Goal: Submit feedback/report problem

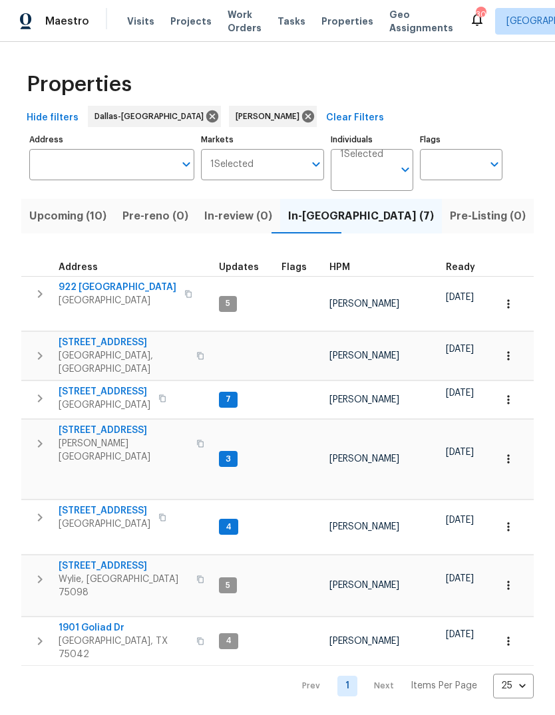
click at [92, 621] on span "1901 Goliad Dr" at bounding box center [124, 627] width 130 height 13
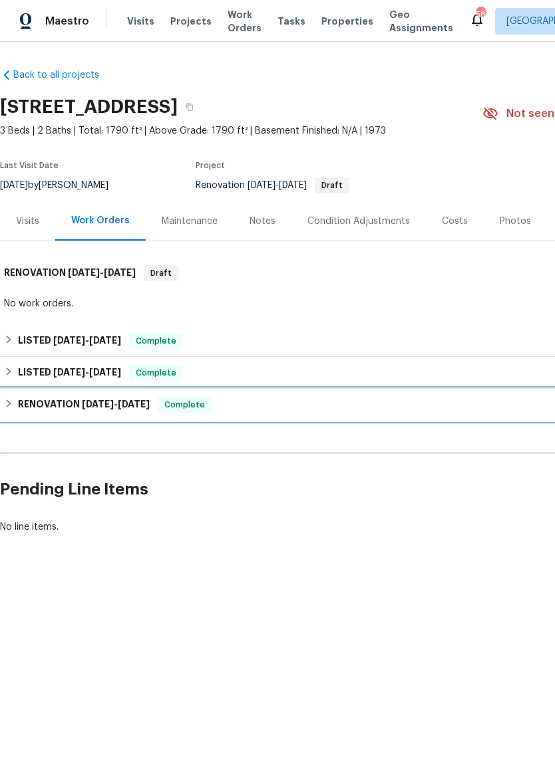
click at [17, 411] on div "RENOVATION 7/7/25 - 8/1/25 Complete" at bounding box center [375, 405] width 743 height 16
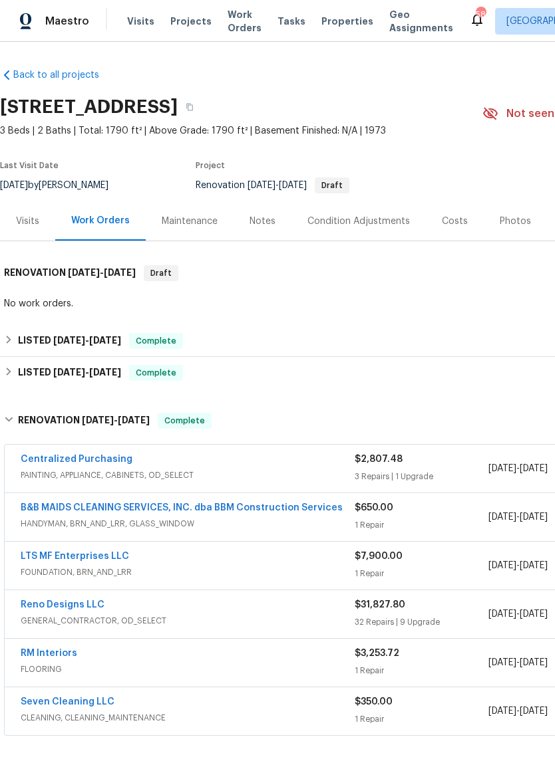
click at [243, 507] on link "B&B MAIDS CLEANING SERVICES, INC. dba BBM Construction Services" at bounding box center [182, 507] width 322 height 9
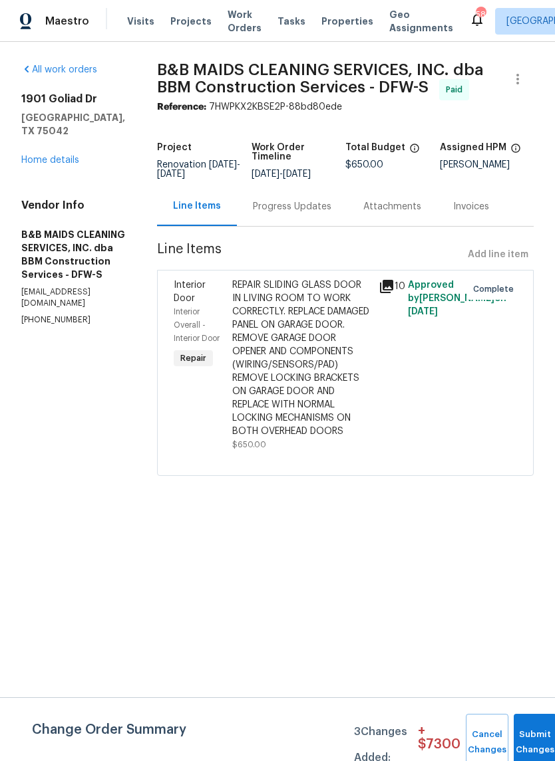
click at [315, 213] on div "Progress Updates" at bounding box center [292, 206] width 78 height 13
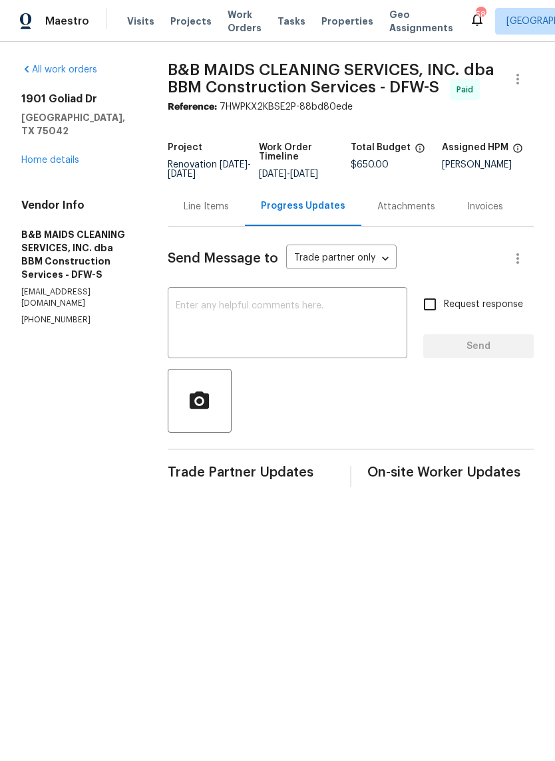
click at [338, 348] on textarea at bounding box center [287, 324] width 223 height 47
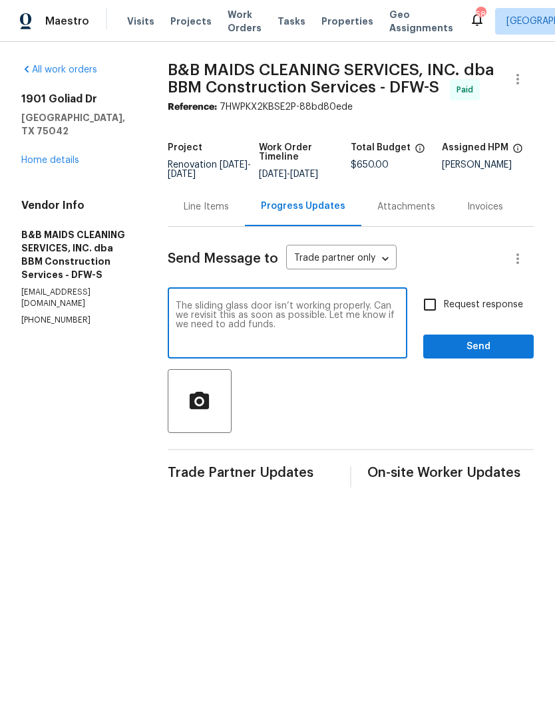
type textarea "The sliding glass door isn’t working properly. Can we revisit this as soon as p…"
click at [436, 318] on input "Request response" at bounding box center [430, 305] width 28 height 28
checkbox input "true"
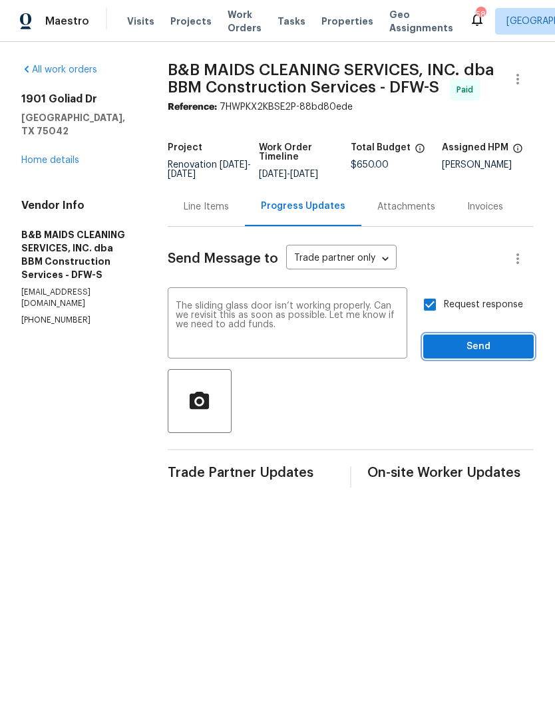
click at [487, 355] on span "Send" at bounding box center [478, 346] width 89 height 17
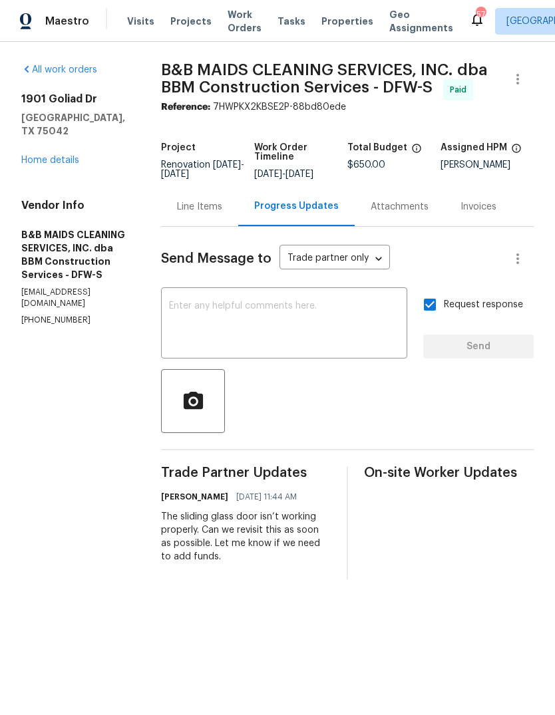
click at [60, 156] on link "Home details" at bounding box center [50, 160] width 58 height 9
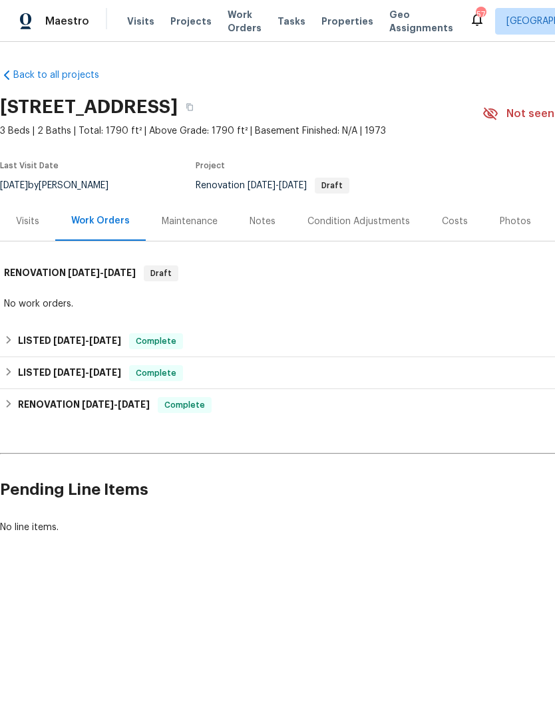
click at [513, 226] on div "Photos" at bounding box center [514, 221] width 31 height 13
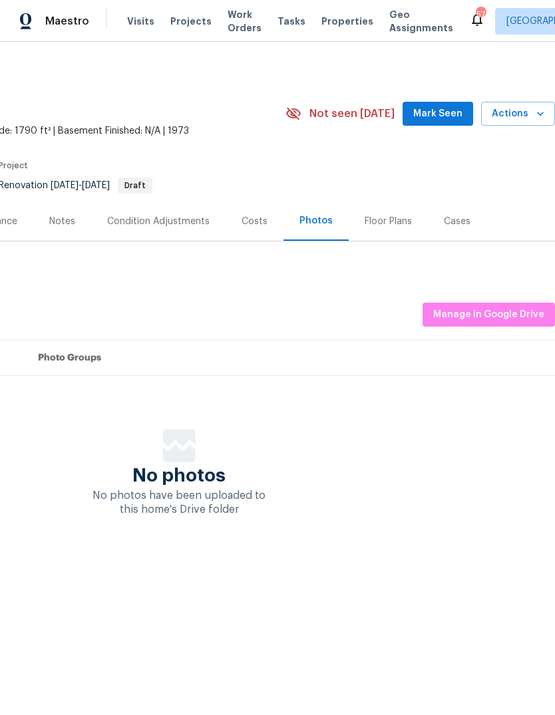
scroll to position [0, 197]
click at [480, 319] on span "Manage in Google Drive" at bounding box center [488, 315] width 111 height 17
